Goal: Task Accomplishment & Management: Manage account settings

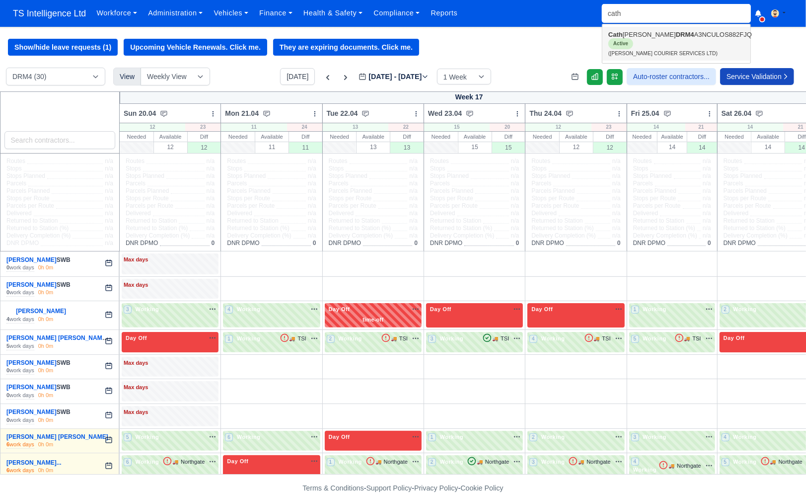
click at [626, 45] on link "Cath erine Rojas Garcia DRM4 A3NCULOS882FJQ Active (CATHERINE COURIER SERVICES …" at bounding box center [676, 44] width 148 height 34
type input "[PERSON_NAME]"
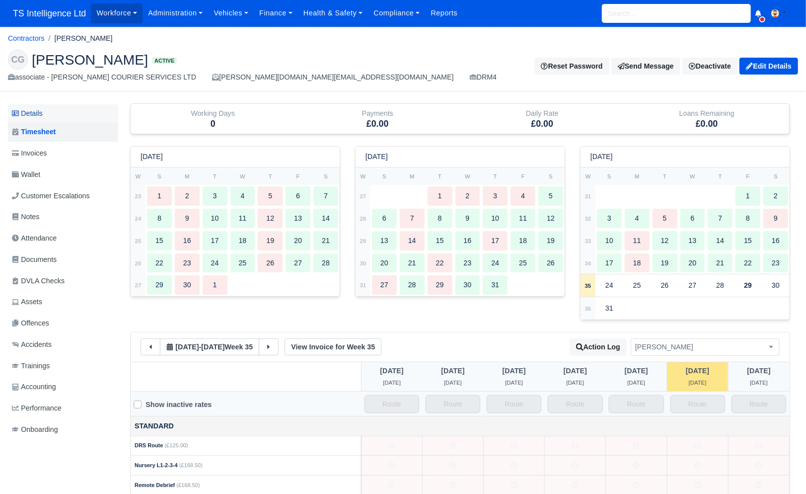
click at [51, 110] on link "Details" at bounding box center [63, 113] width 110 height 18
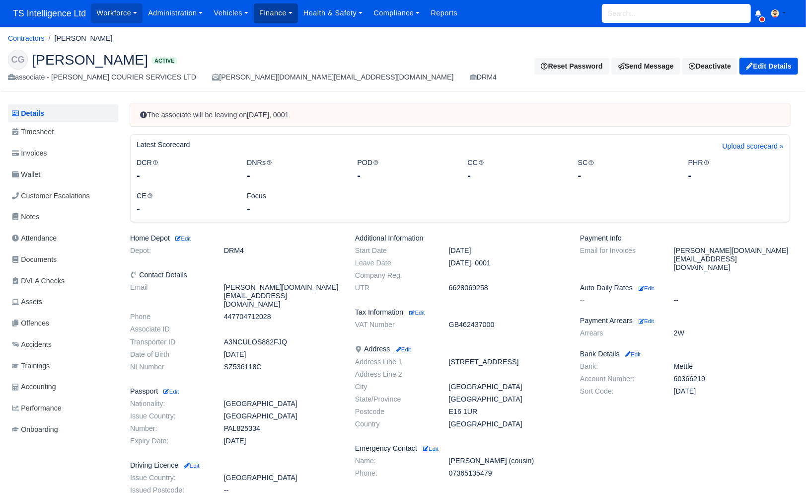
click at [278, 14] on link "Finance" at bounding box center [276, 12] width 44 height 19
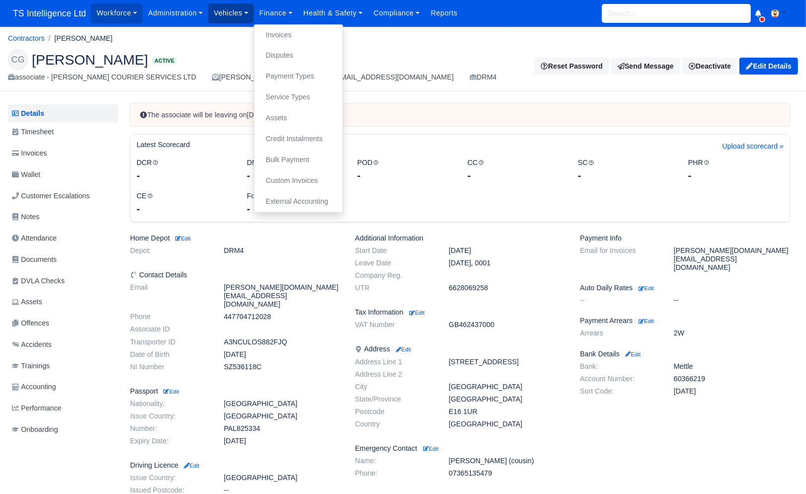
click at [244, 16] on link "Vehicles" at bounding box center [231, 12] width 46 height 19
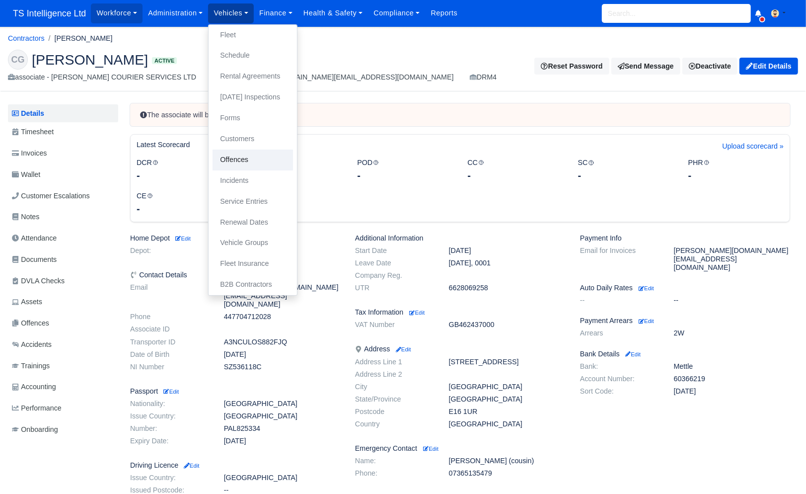
click at [242, 156] on link "Offences" at bounding box center [253, 159] width 80 height 21
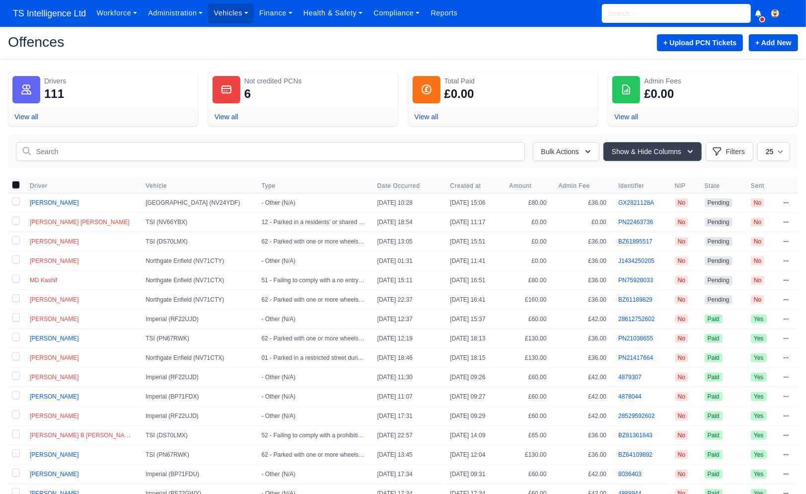
click at [16, 202] on label at bounding box center [16, 202] width 16 height 19
click at [14, 203] on label at bounding box center [16, 202] width 16 height 19
click at [15, 201] on label at bounding box center [16, 202] width 16 height 19
click at [15, 201] on input "checkbox" at bounding box center [16, 201] width 8 height 8
checkbox input "true"
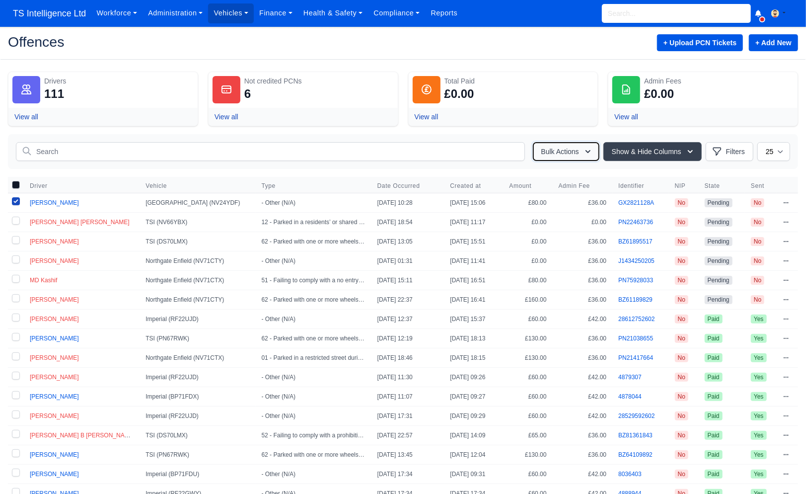
click at [556, 154] on button "Bulk Actions" at bounding box center [566, 151] width 67 height 19
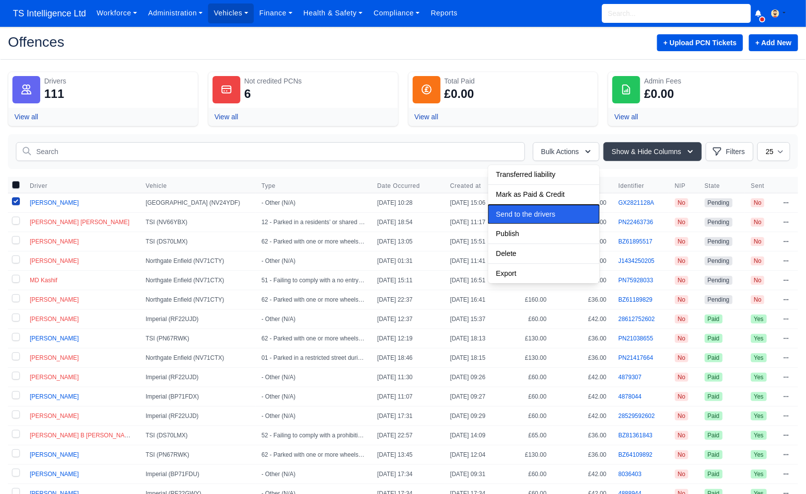
click at [521, 184] on button "Send to the drivers" at bounding box center [543, 174] width 111 height 19
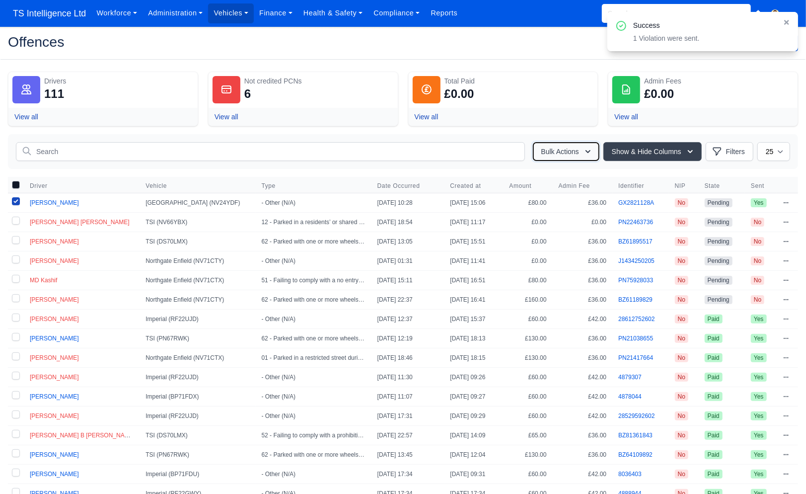
click at [555, 154] on button "Bulk Actions" at bounding box center [566, 151] width 67 height 19
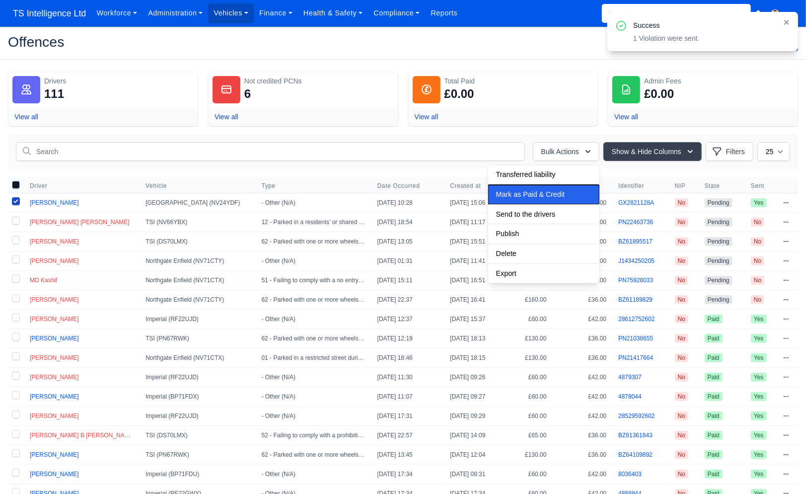
click at [537, 178] on span "Mark as Paid & Credit" at bounding box center [526, 174] width 60 height 8
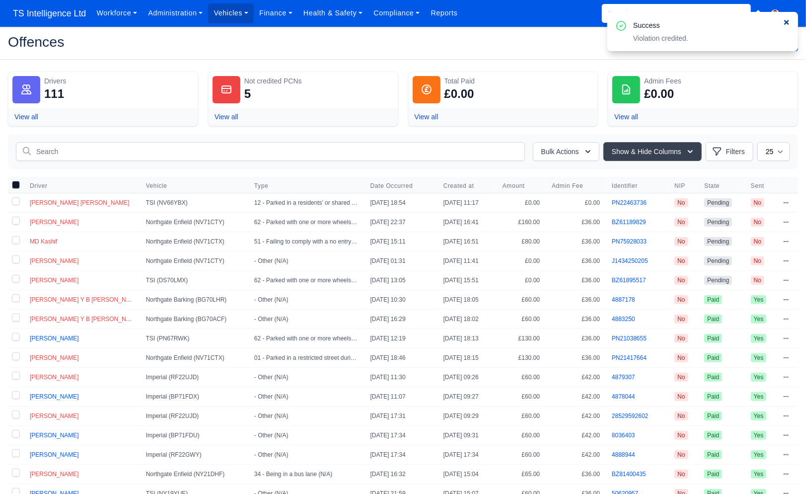
click at [787, 24] on icon at bounding box center [786, 22] width 7 height 7
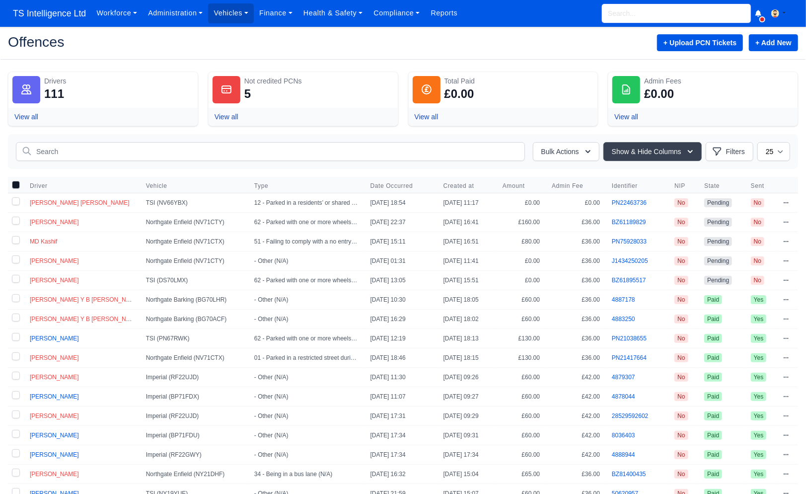
click at [640, 13] on input "search" at bounding box center [676, 13] width 149 height 19
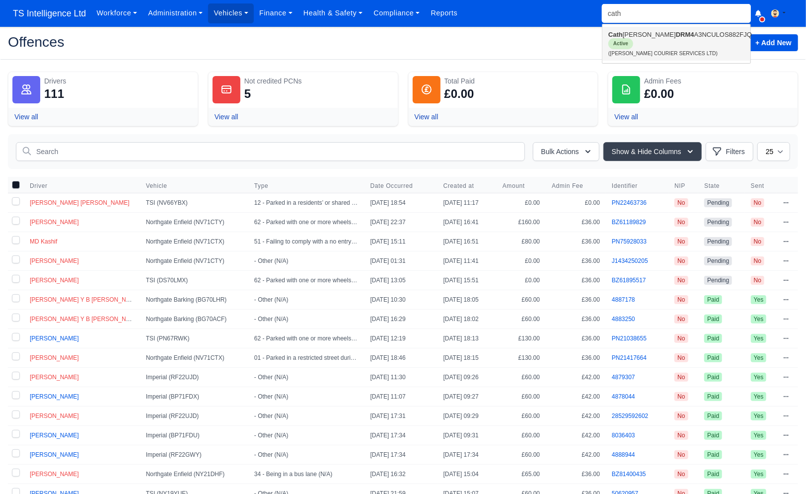
click at [638, 42] on link "Cath erine Rojas Garcia DRM4 A3NCULOS882FJQ Active (CATHERINE COURIER SERVICES …" at bounding box center [676, 44] width 148 height 34
type input "[PERSON_NAME]"
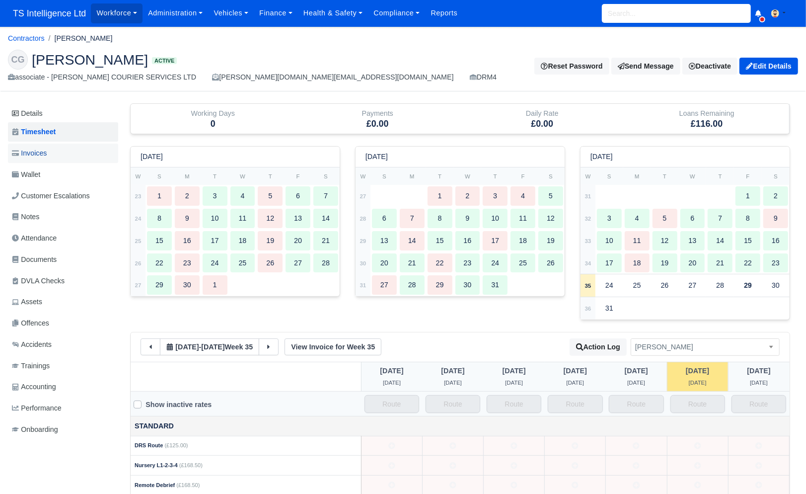
click at [67, 154] on link "Invoices" at bounding box center [63, 152] width 110 height 19
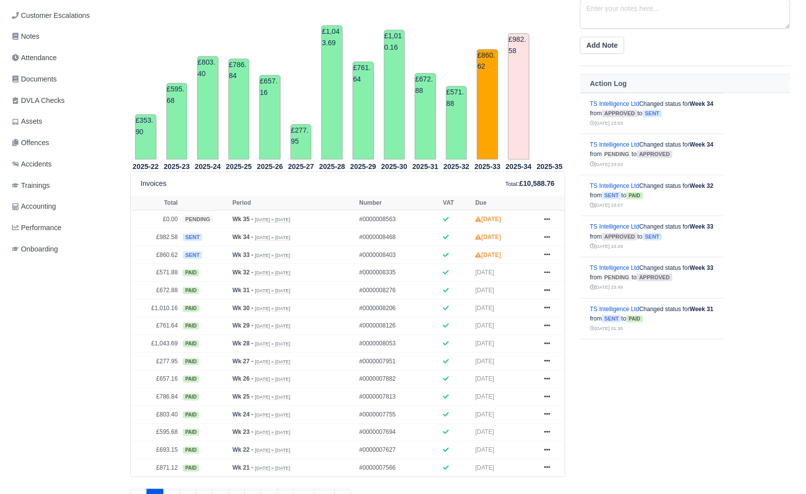
scroll to position [67, 0]
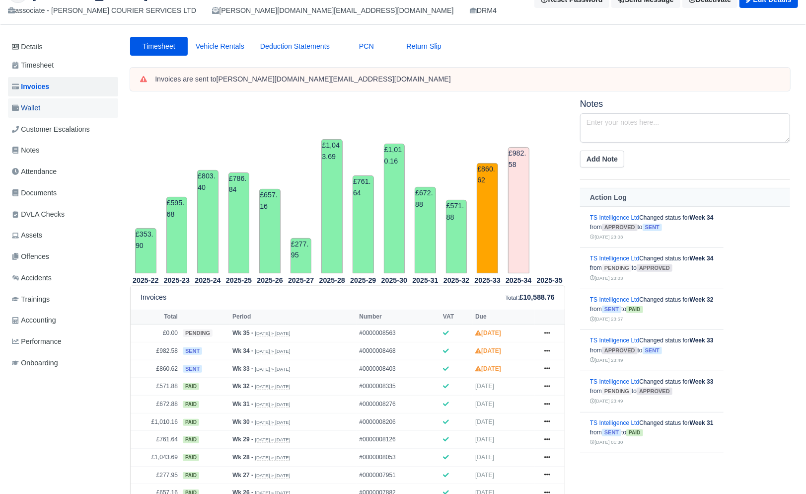
click at [50, 110] on link "Wallet" at bounding box center [63, 107] width 110 height 19
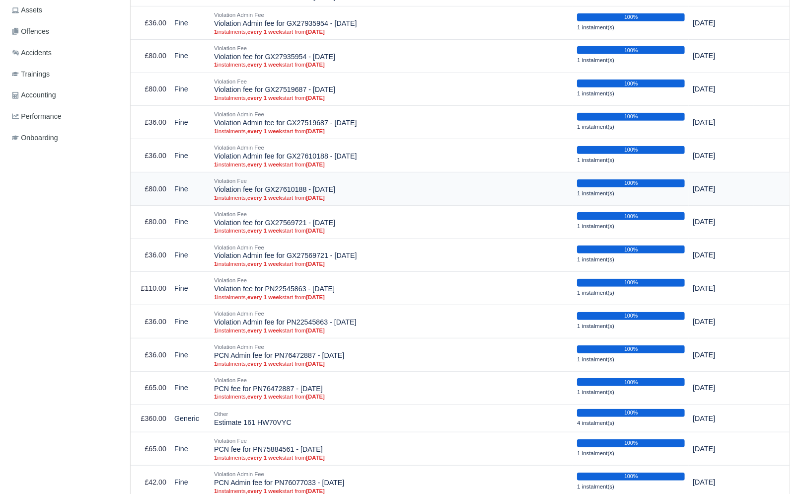
scroll to position [186, 0]
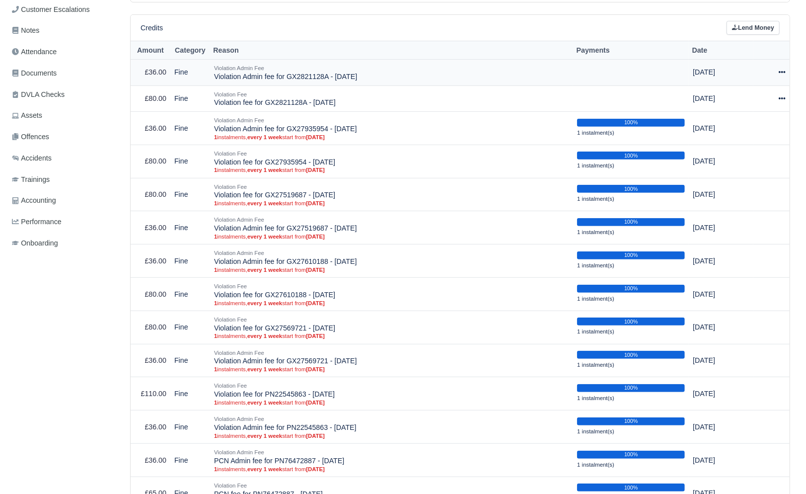
click at [781, 72] on icon at bounding box center [782, 72] width 7 height 7
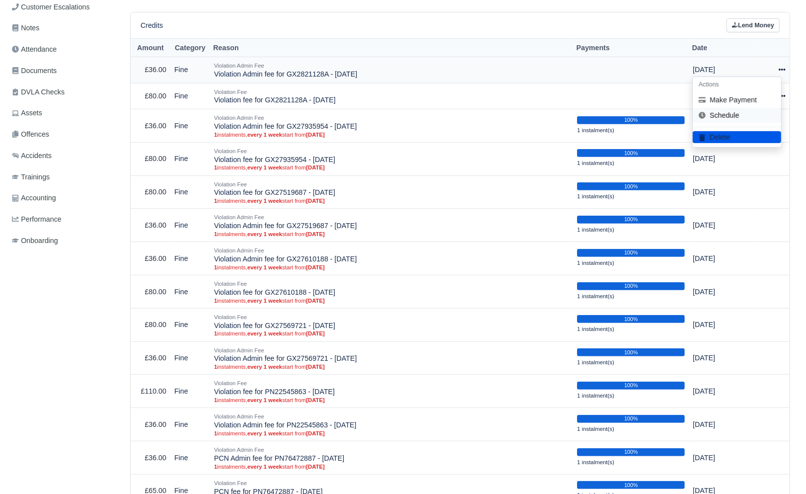
click at [737, 116] on link "Schedule" at bounding box center [737, 115] width 88 height 15
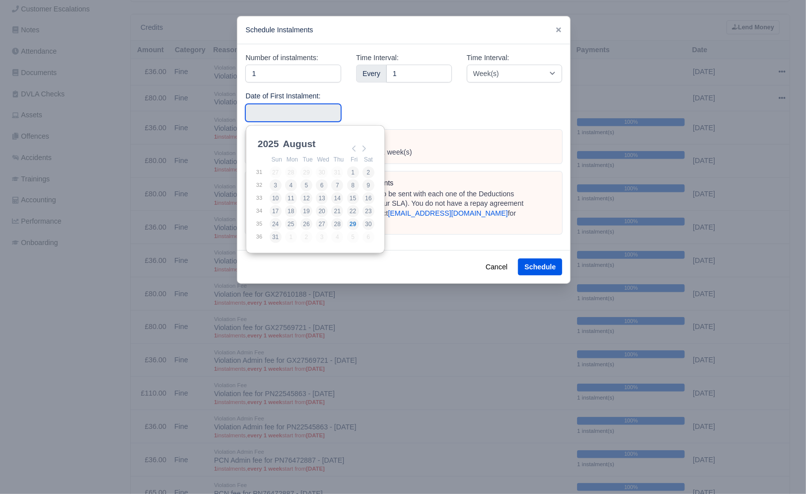
click at [300, 111] on input "Use the arrow keys to pick a date" at bounding box center [293, 113] width 96 height 18
type input "2025-08-23"
drag, startPoint x: 365, startPoint y: 210, endPoint x: 409, endPoint y: 224, distance: 45.4
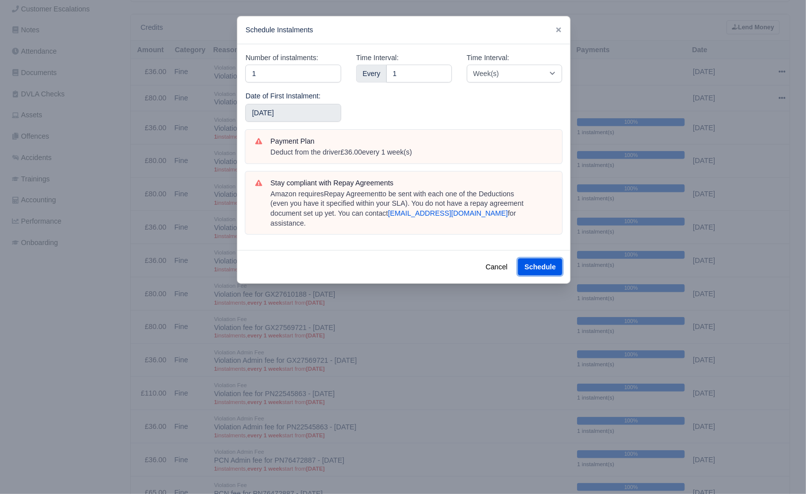
click at [530, 258] on button "Schedule" at bounding box center [540, 266] width 44 height 17
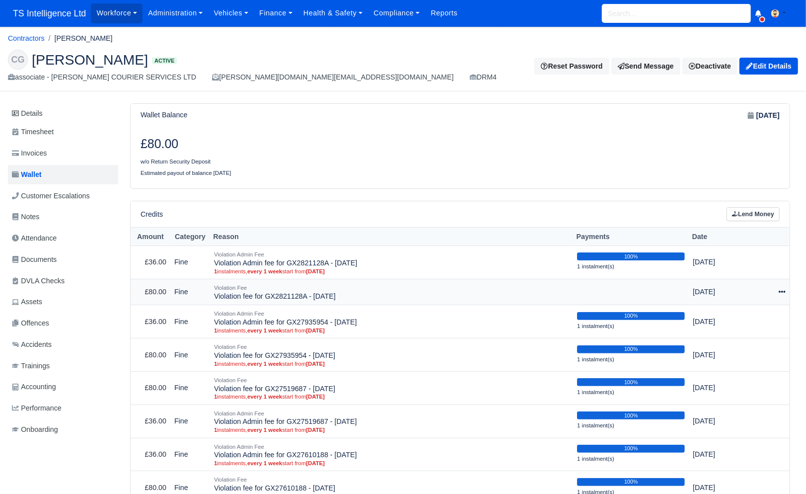
click at [783, 290] on icon at bounding box center [782, 291] width 7 height 7
click at [717, 339] on link "Schedule" at bounding box center [737, 337] width 88 height 15
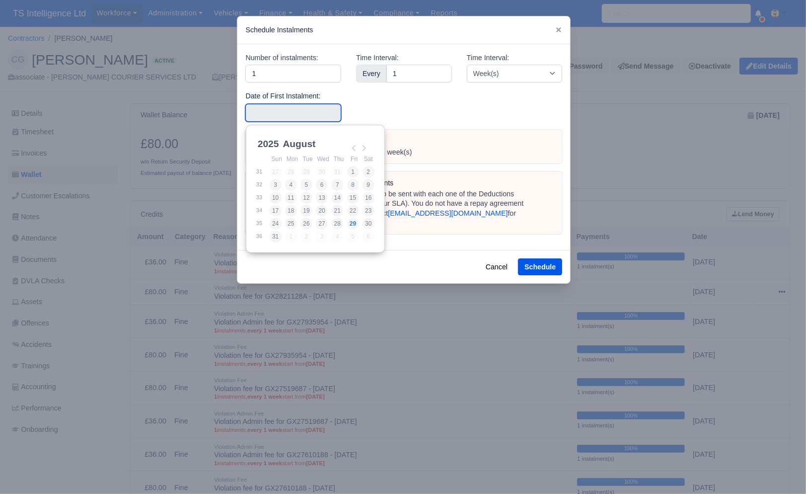
click at [306, 112] on input "Use the arrow keys to pick a date" at bounding box center [293, 113] width 96 height 18
type input "2025-08-23"
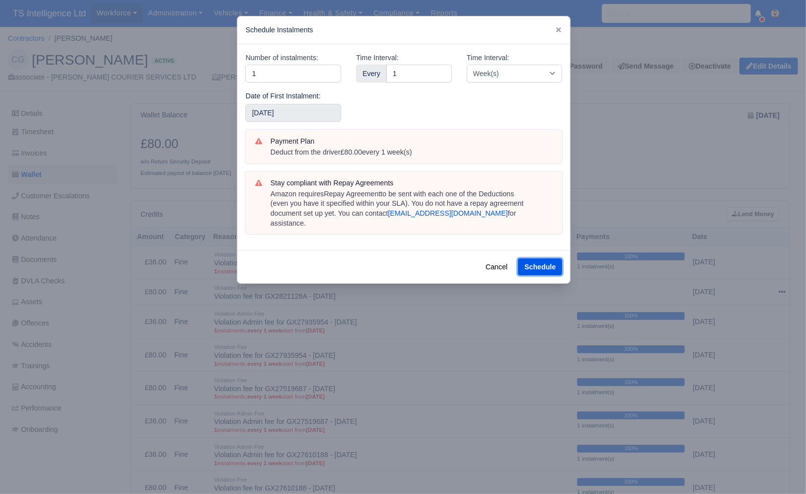
click at [543, 258] on button "Schedule" at bounding box center [540, 266] width 44 height 17
